Goal: Task Accomplishment & Management: Manage account settings

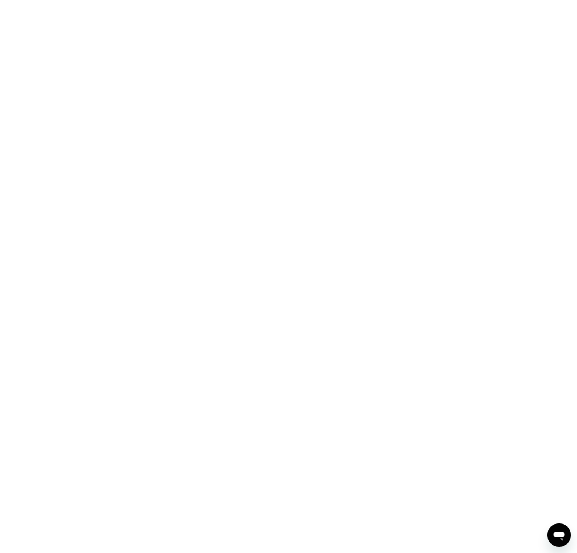
click at [54, 66] on div at bounding box center [288, 276] width 577 height 553
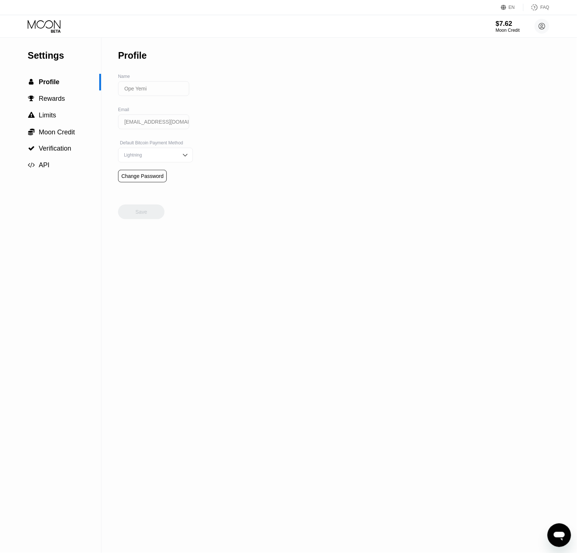
click at [46, 23] on icon at bounding box center [45, 26] width 34 height 13
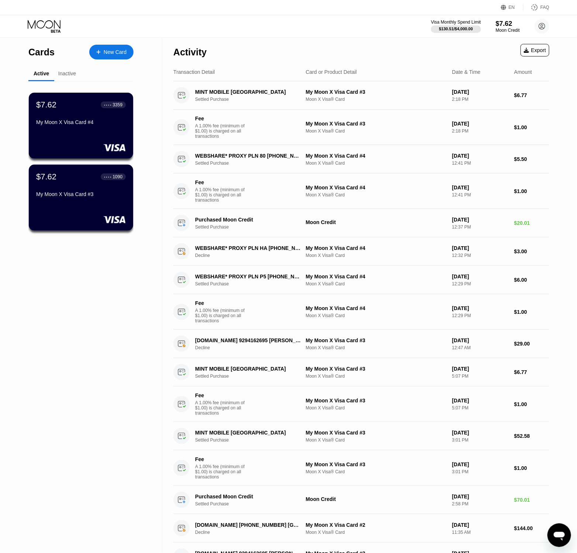
click at [46, 23] on icon at bounding box center [45, 26] width 34 height 13
